Goal: Navigation & Orientation: Find specific page/section

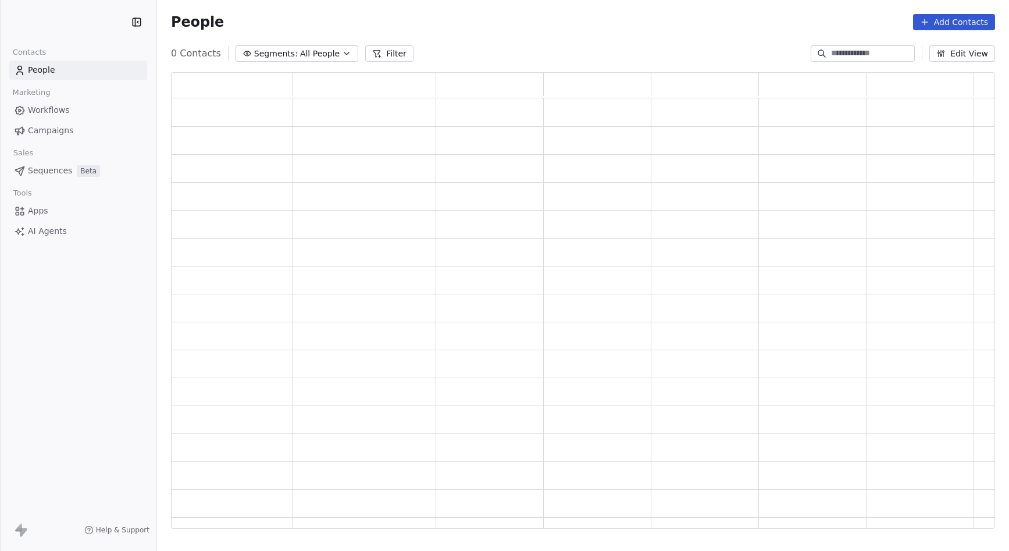
click at [70, 231] on link "AI Agents" at bounding box center [78, 231] width 138 height 19
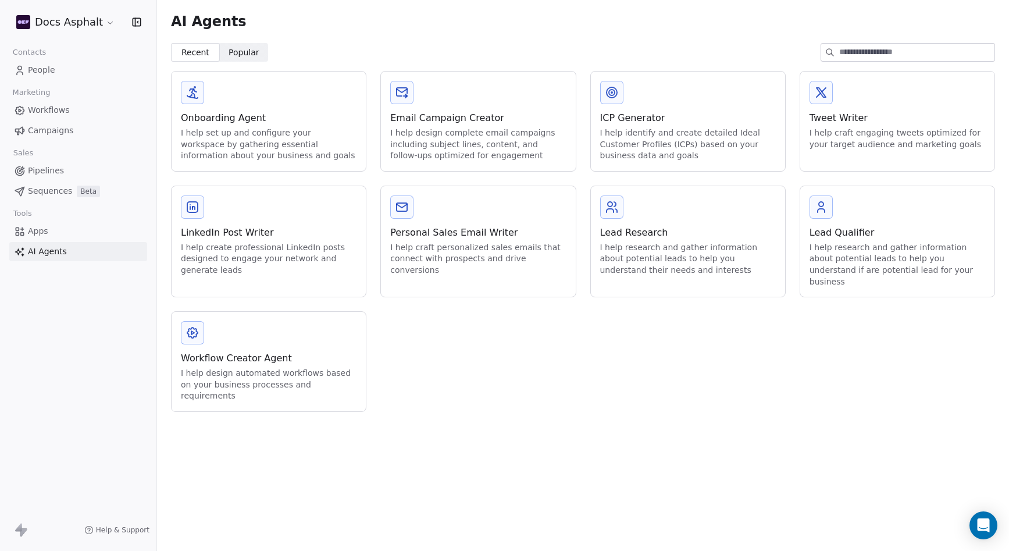
click at [55, 229] on link "Apps" at bounding box center [78, 231] width 138 height 19
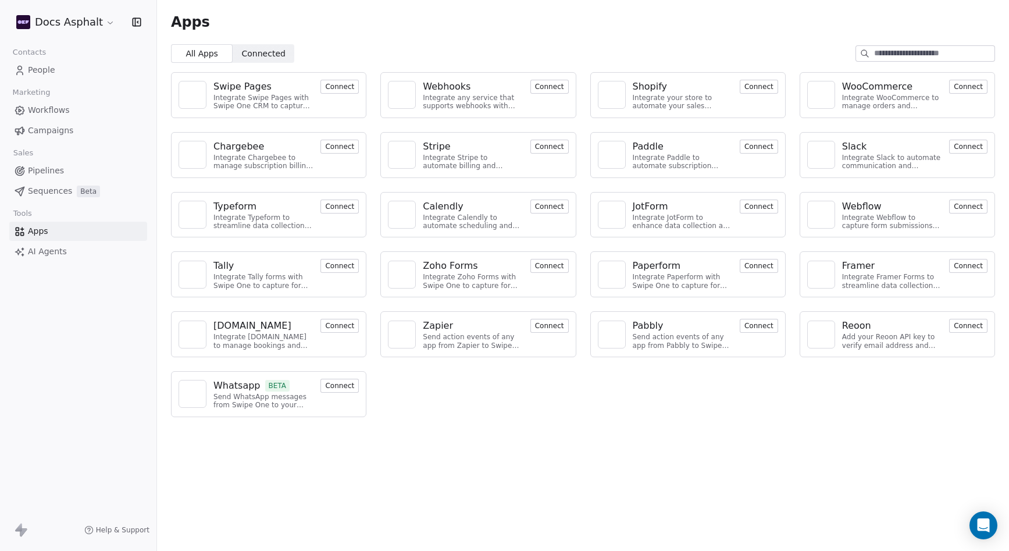
click at [57, 198] on link "Sequences Beta" at bounding box center [78, 190] width 138 height 19
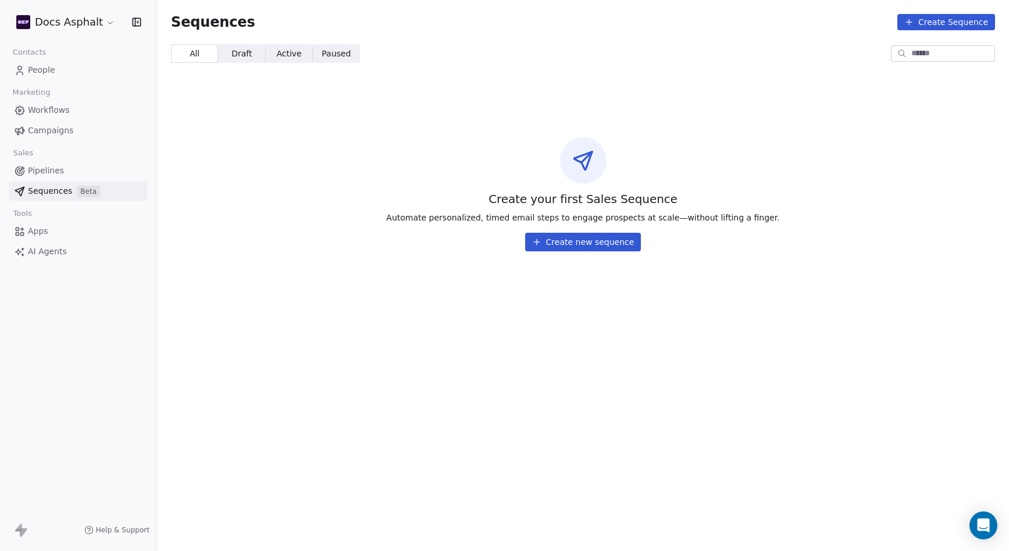
click at [55, 173] on span "Pipelines" at bounding box center [46, 171] width 36 height 12
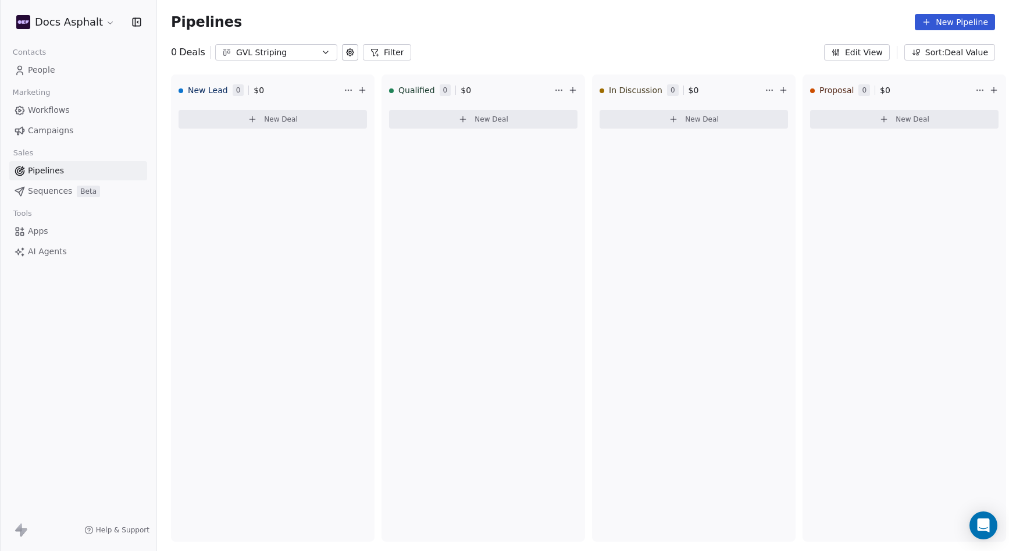
click at [291, 58] on div "GVL Striping" at bounding box center [276, 53] width 80 height 12
click at [498, 13] on html "Docs Asphalt Contacts People Marketing Workflows Campaigns Sales Pipelines Sequ…" at bounding box center [504, 275] width 1009 height 551
